Goal: Task Accomplishment & Management: Manage account settings

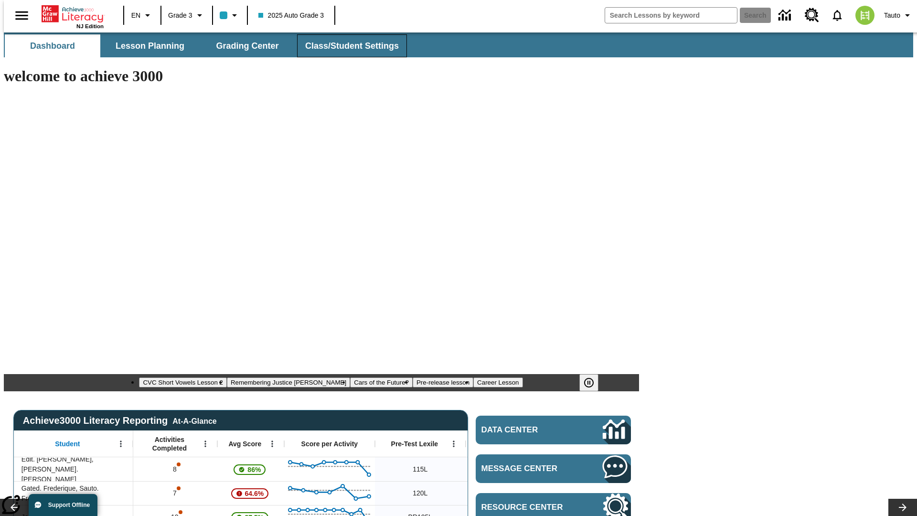
click at [347, 46] on span "Class/Student Settings" at bounding box center [352, 46] width 94 height 11
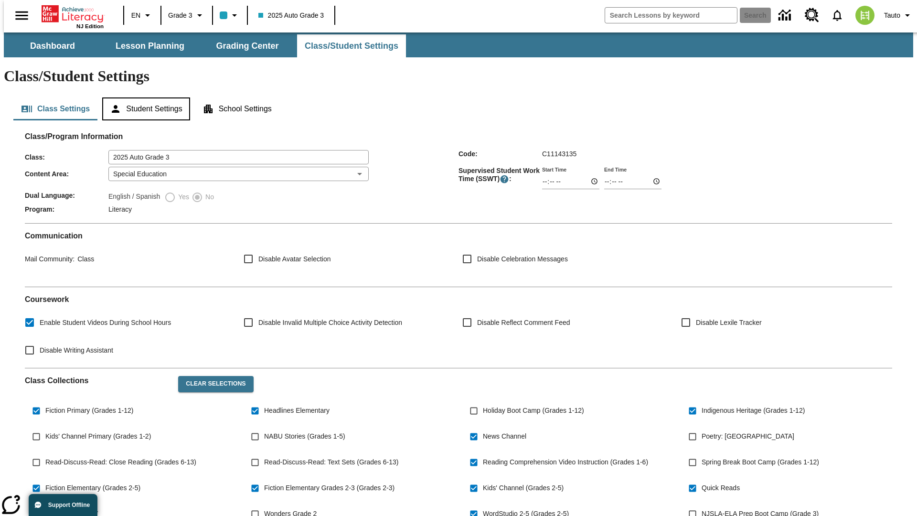
click at [144, 97] on button "Student Settings" at bounding box center [145, 108] width 87 height 23
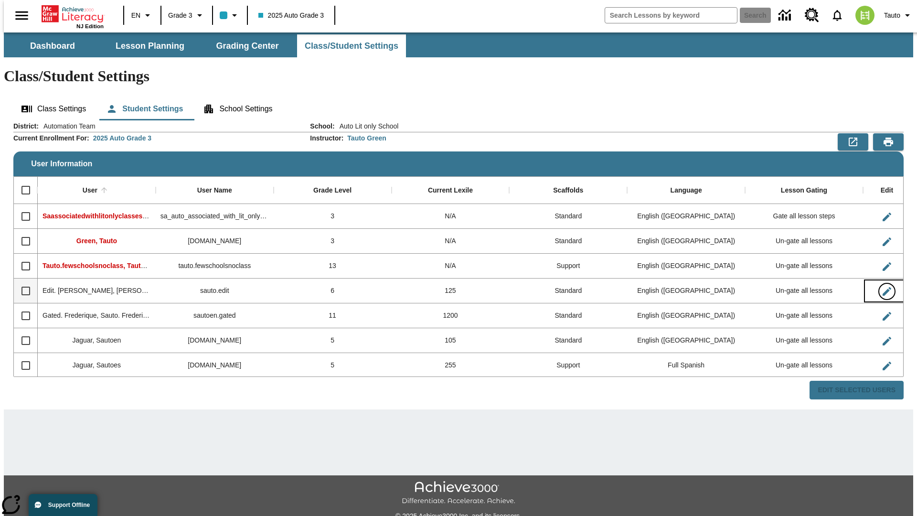
click at [883, 287] on icon "Edit User" at bounding box center [887, 291] width 9 height 9
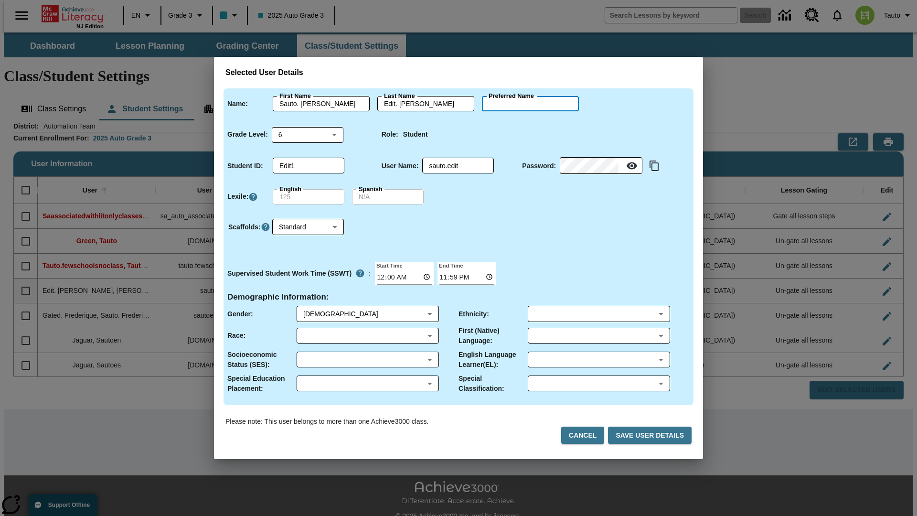
type input "Yasmeen"
click at [587, 435] on button "Cancel" at bounding box center [582, 436] width 43 height 18
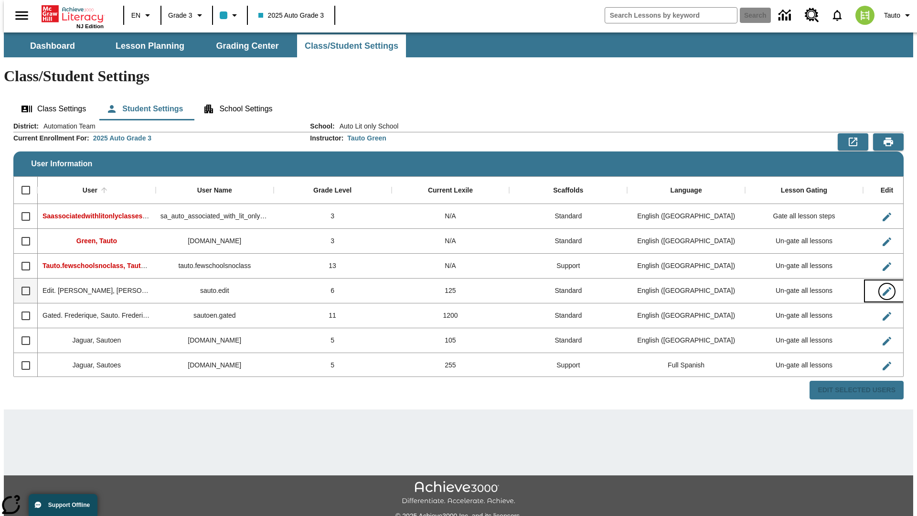
click at [883, 287] on icon "Edit User" at bounding box center [887, 291] width 9 height 9
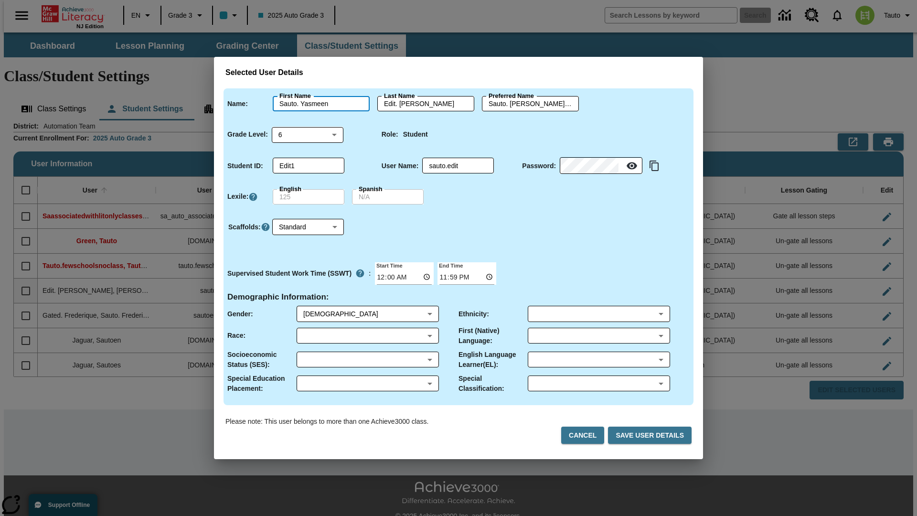
type input "Sauto. Yasmeen"
type input "Edit. Yasmeen"
type input "Sauto. Yasmeen.Edit. Yasmeen"
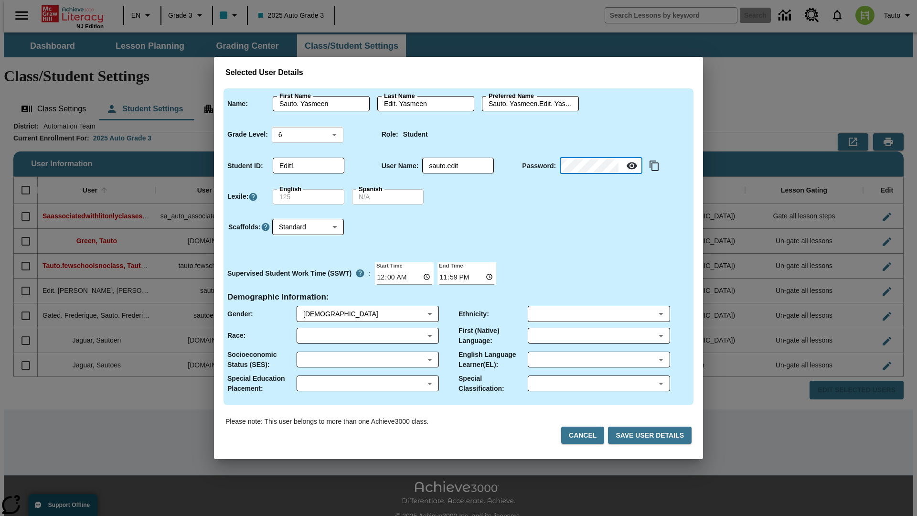
click at [308, 134] on body "Skip to main content NJ Edition EN Grade 3 2025 Auto Grade 3 Search 0 Tauto Das…" at bounding box center [459, 284] width 910 height 505
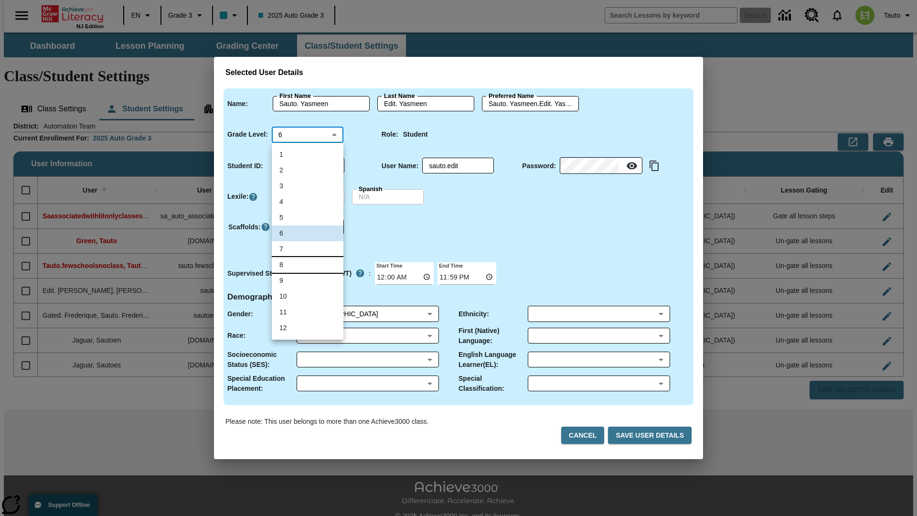
click at [308, 265] on li "8" at bounding box center [308, 265] width 72 height 16
type input "8"
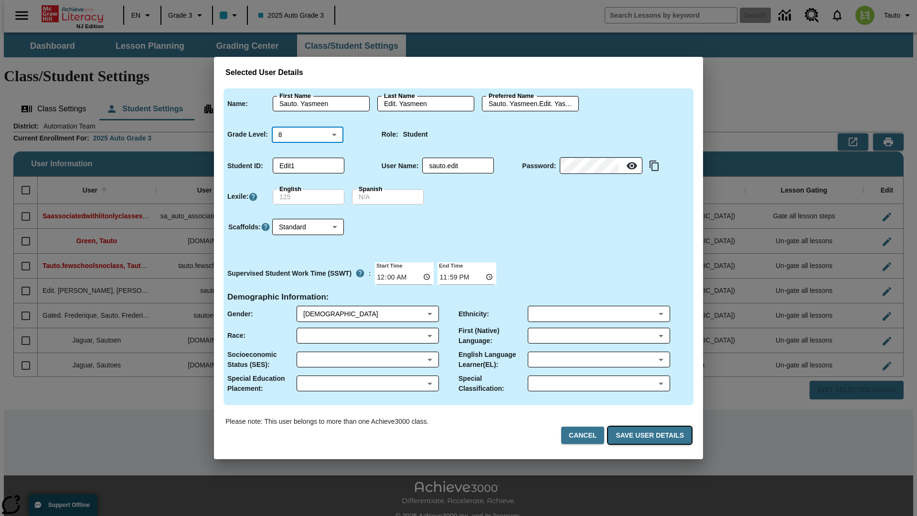
click at [652, 435] on button "Save User Details" at bounding box center [650, 436] width 84 height 18
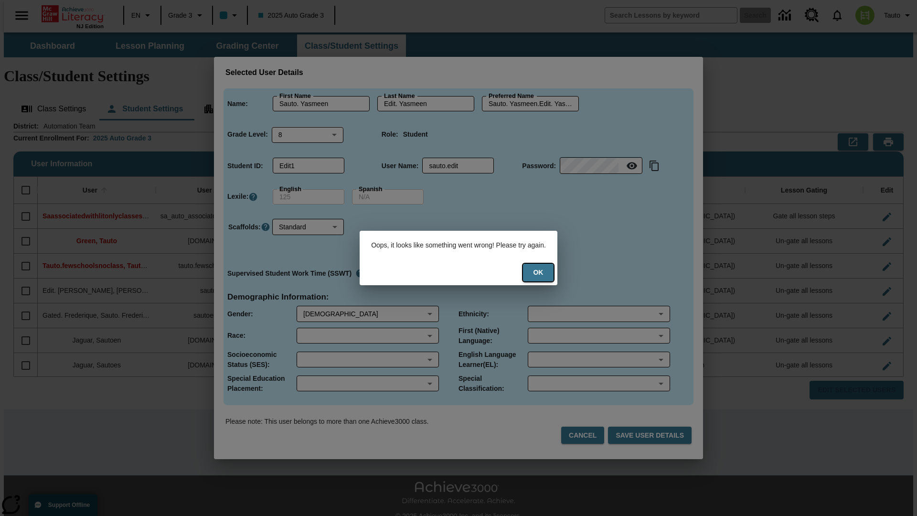
click at [545, 272] on button "Ok" at bounding box center [538, 273] width 31 height 18
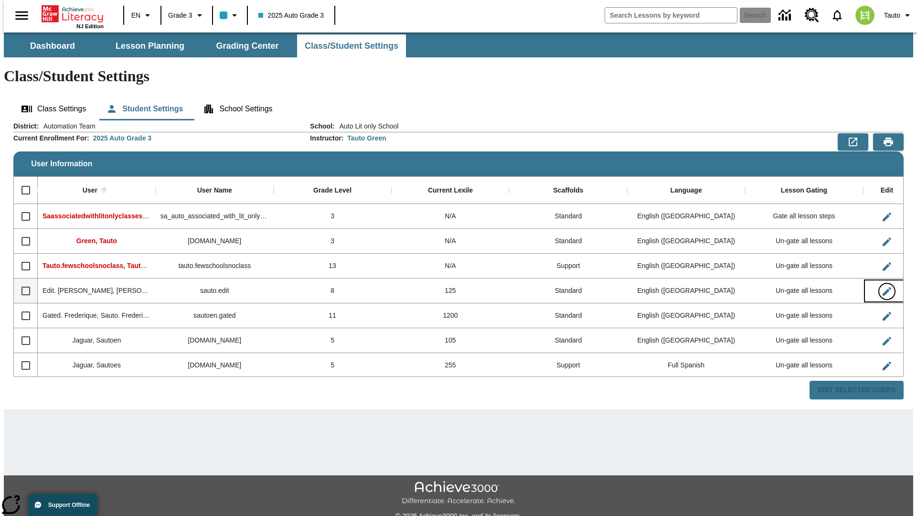
click at [883, 287] on icon "Edit User" at bounding box center [887, 291] width 9 height 9
